Goal: Task Accomplishment & Management: Use online tool/utility

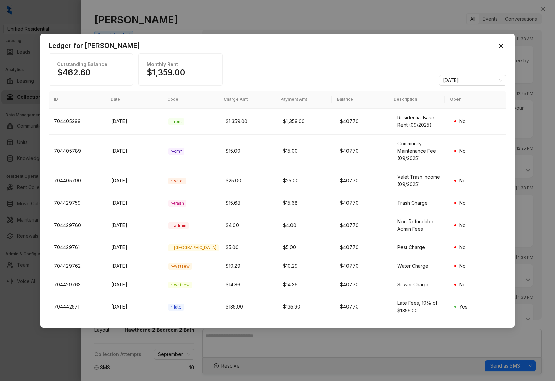
scroll to position [151, 0]
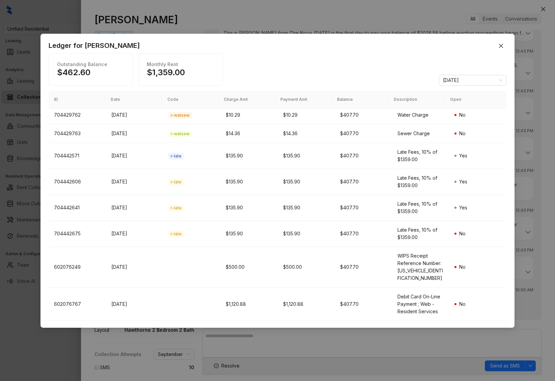
click at [13, 119] on div "Ledger for [PERSON_NAME] Outstanding Balance $462.60 Monthly Rent $1,359.00 [DA…" at bounding box center [277, 190] width 555 height 381
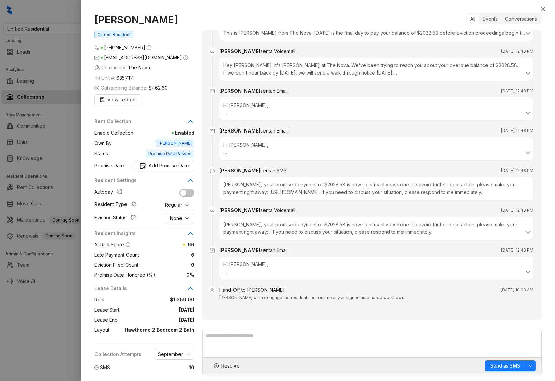
click at [17, 118] on div at bounding box center [277, 190] width 555 height 381
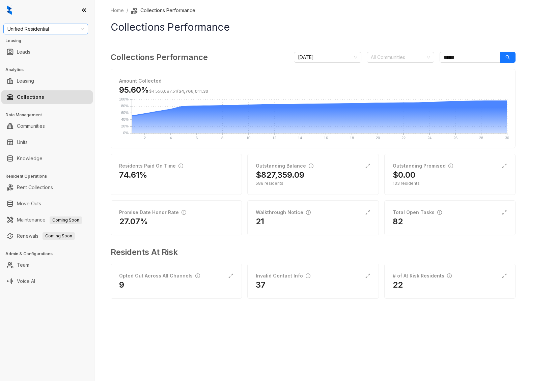
click at [28, 28] on span "Unified Residential" at bounding box center [45, 29] width 77 height 10
type input "***"
click at [31, 41] on div "Haus Group" at bounding box center [46, 42] width 74 height 7
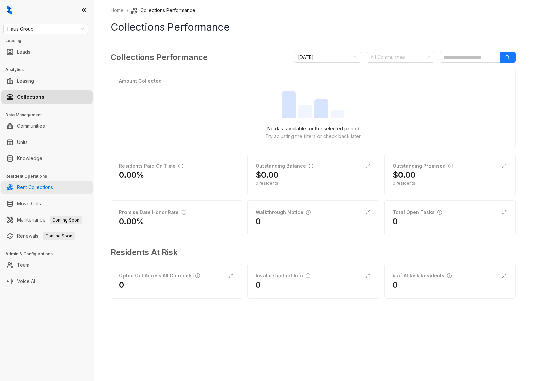
click at [33, 187] on link "Rent Collections" at bounding box center [35, 187] width 36 height 13
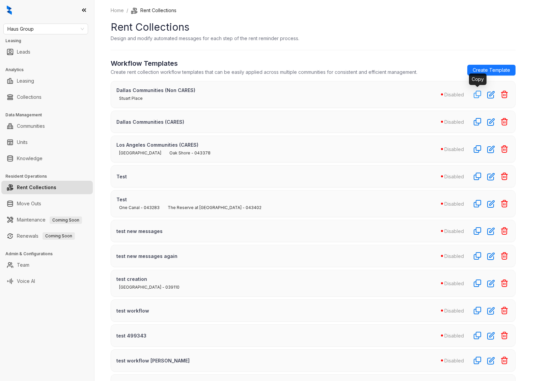
click at [477, 96] on icon "button" at bounding box center [477, 94] width 8 height 8
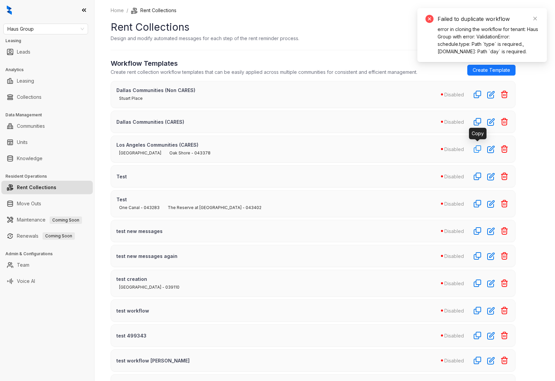
click at [477, 151] on icon "button" at bounding box center [477, 149] width 8 height 8
click at [476, 177] on icon "button" at bounding box center [477, 176] width 7 height 7
click at [475, 232] on icon "button" at bounding box center [477, 231] width 8 height 8
click at [479, 281] on icon "button" at bounding box center [477, 283] width 8 height 8
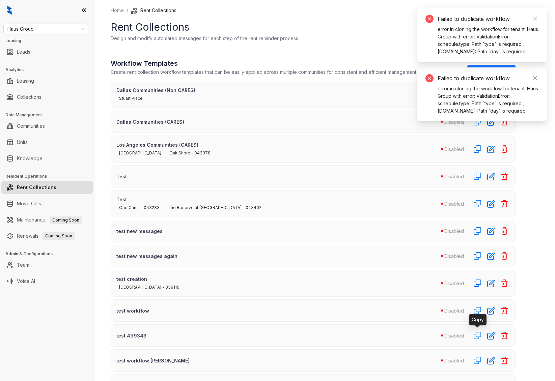
click at [480, 335] on icon "button" at bounding box center [477, 336] width 8 height 8
click at [478, 358] on icon "button" at bounding box center [477, 361] width 8 height 8
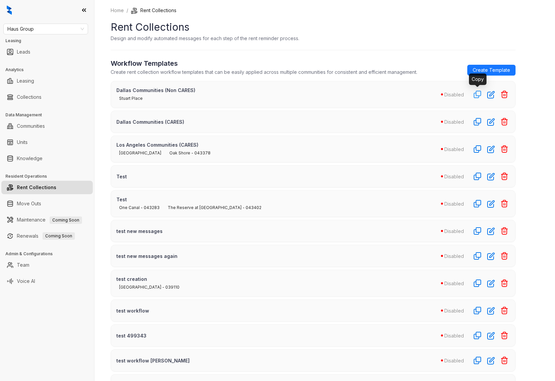
click at [478, 96] on icon "button" at bounding box center [477, 94] width 7 height 7
click at [477, 96] on icon "button" at bounding box center [477, 94] width 8 height 8
